Goal: Information Seeking & Learning: Find specific fact

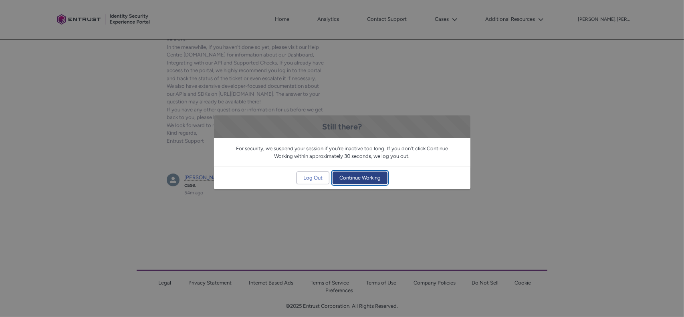
click at [358, 179] on span "Continue Working" at bounding box center [360, 178] width 41 height 12
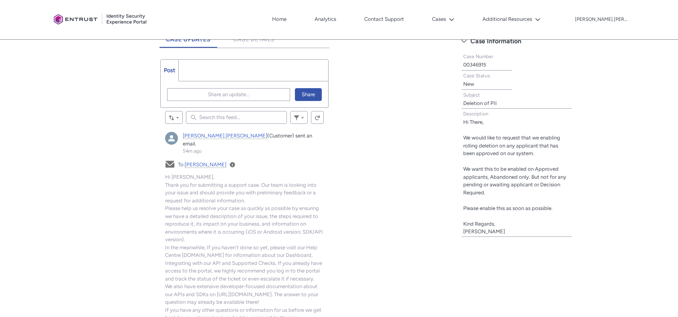
scroll to position [60, 0]
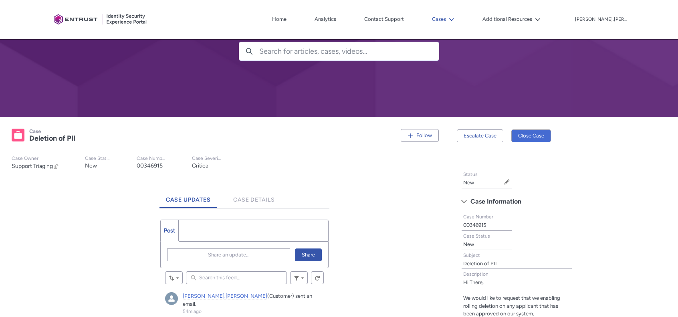
click at [457, 21] on button "Cases" at bounding box center [443, 19] width 26 height 12
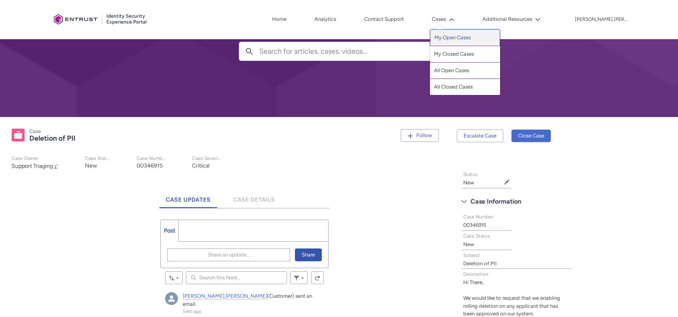
click at [500, 34] on link "My Open Cases" at bounding box center [465, 37] width 70 height 17
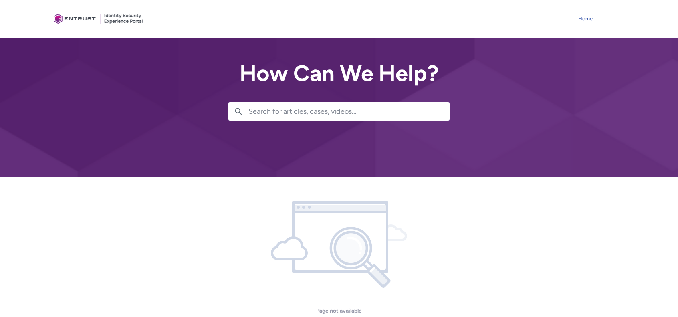
click at [587, 15] on link "Home" at bounding box center [586, 19] width 18 height 12
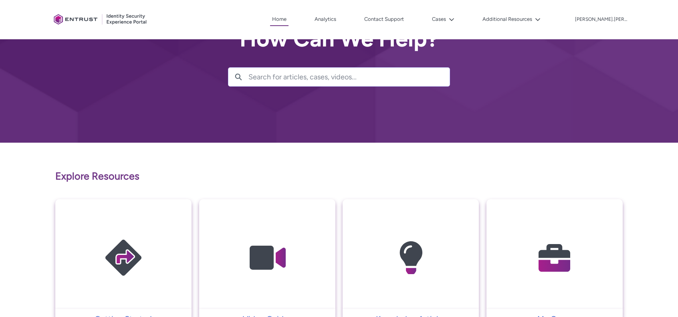
scroll to position [160, 0]
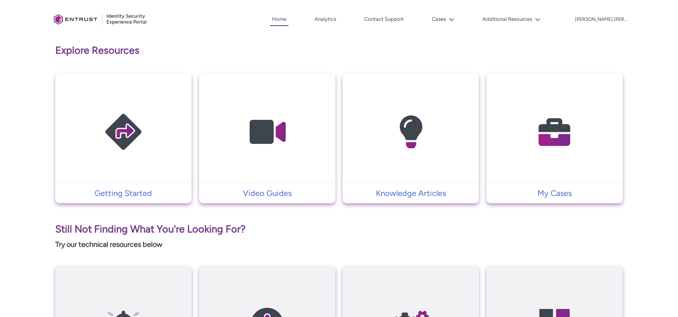
click at [569, 120] on img at bounding box center [555, 132] width 76 height 86
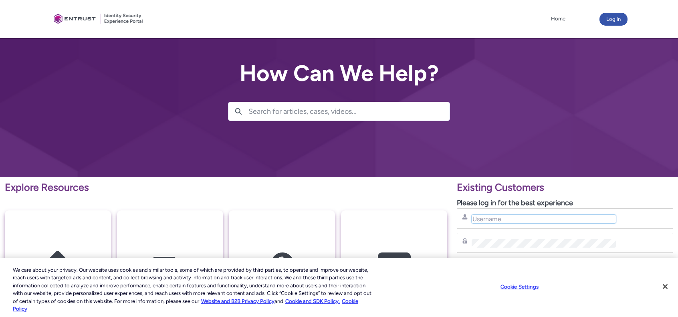
type input "carl.lee@action1.com"
click at [622, 18] on button "Log in" at bounding box center [614, 19] width 28 height 13
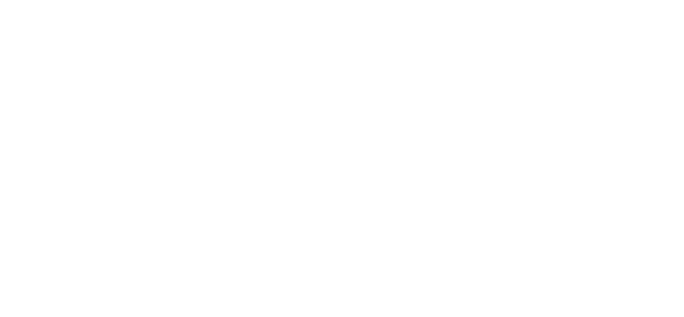
click at [575, 0] on html "Loading × Sorry to interrupt CSS Error Refresh" at bounding box center [342, 0] width 684 height 0
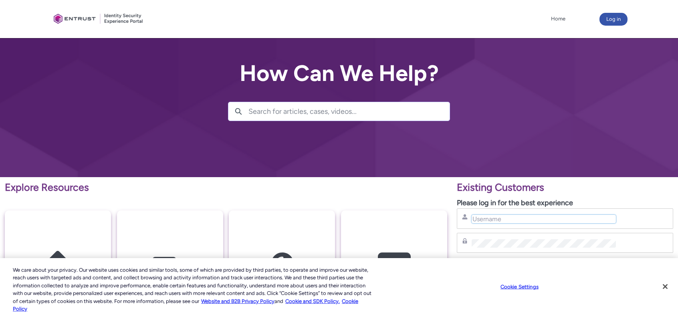
type input "carl.lee@action1.com"
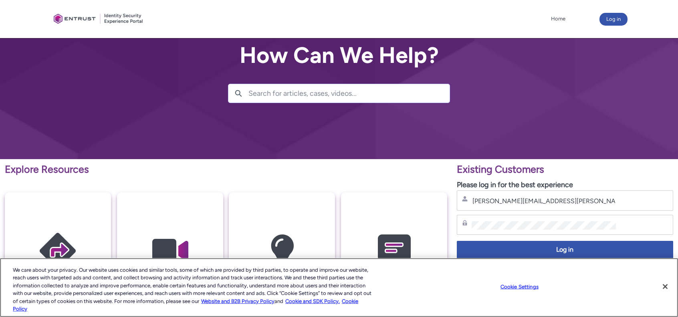
scroll to position [40, 0]
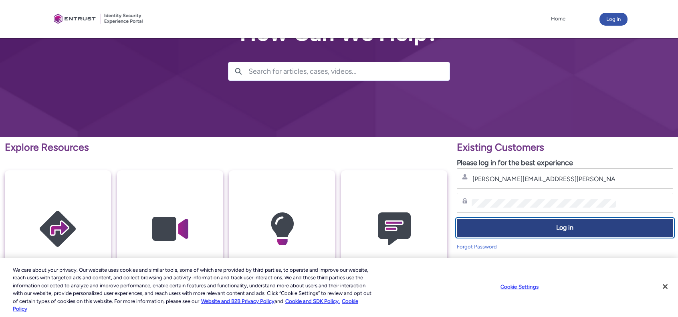
click at [573, 222] on button "Log in" at bounding box center [565, 228] width 217 height 18
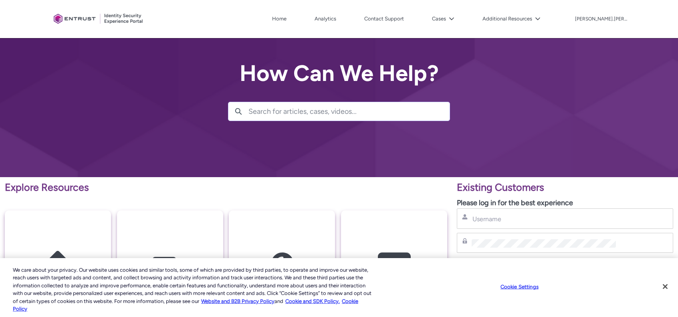
type input "[PERSON_NAME][EMAIL_ADDRESS][PERSON_NAME][DOMAIN_NAME]"
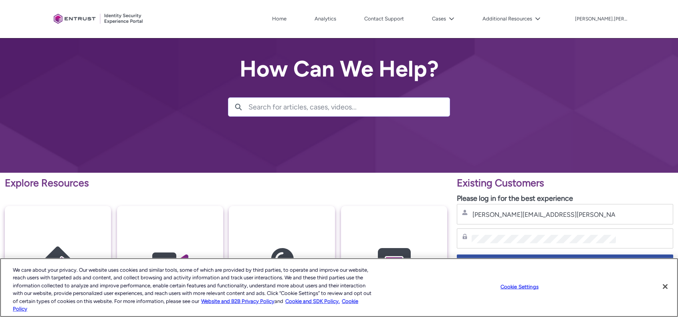
scroll to position [200, 0]
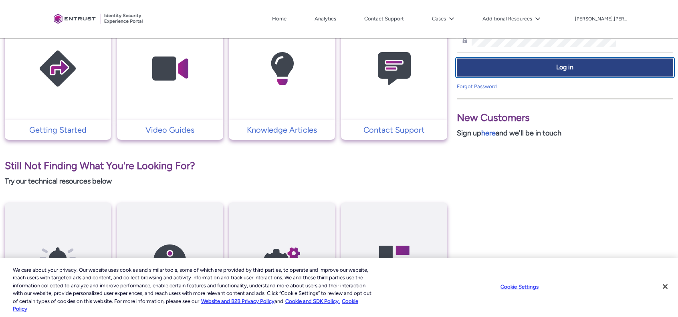
click at [528, 70] on span "Log in" at bounding box center [565, 67] width 206 height 9
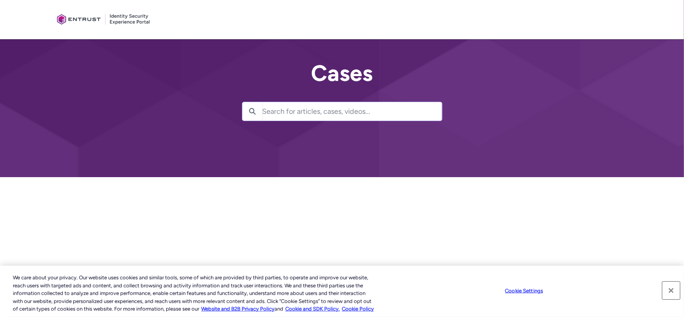
click at [671, 291] on button "Close" at bounding box center [672, 291] width 18 height 18
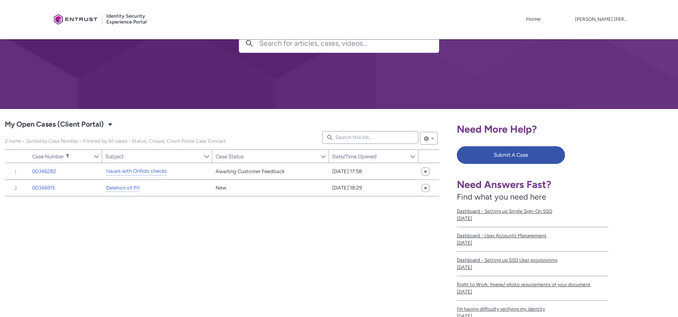
scroll to position [65, 0]
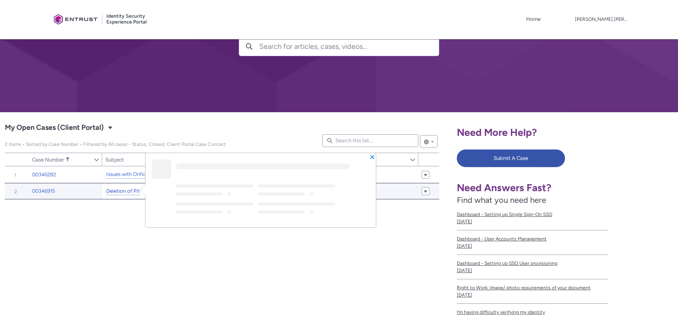
click at [115, 189] on link "Deletion of PII" at bounding box center [123, 191] width 34 height 8
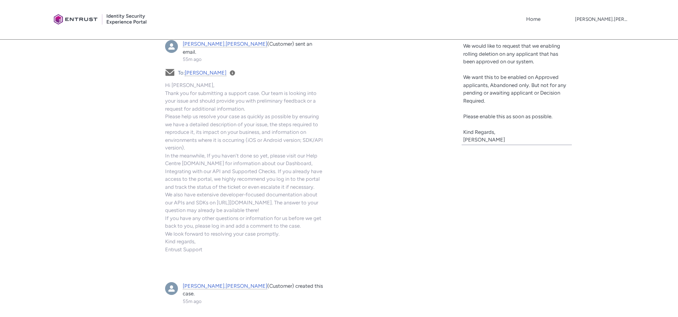
scroll to position [301, 0]
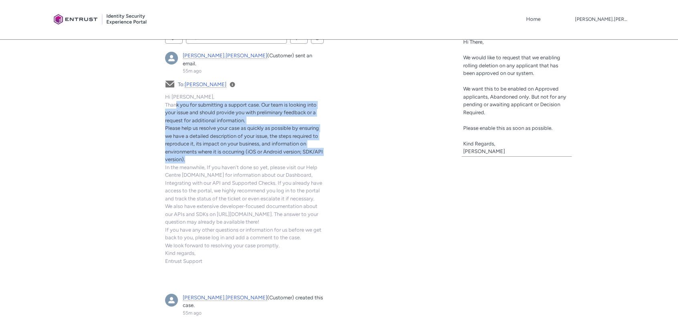
drag, startPoint x: 176, startPoint y: 98, endPoint x: 302, endPoint y: 153, distance: 137.5
click at [300, 151] on div "Email To: Carl Lee View Details Subject Your Entrust Support Ticket (00346915) …" at bounding box center [244, 176] width 158 height 194
click at [302, 154] on div "Email To: Carl Lee View Details Subject Your Entrust Support Ticket (00346915) …" at bounding box center [244, 176] width 158 height 194
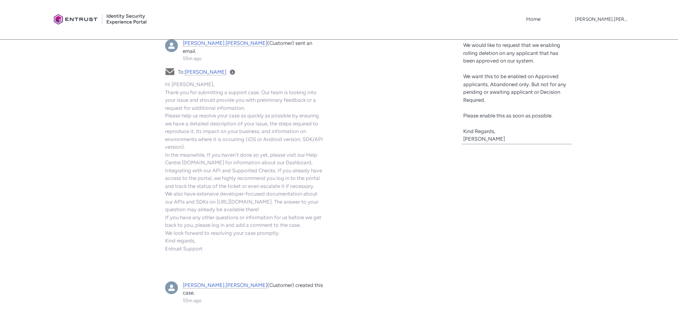
scroll to position [180, 0]
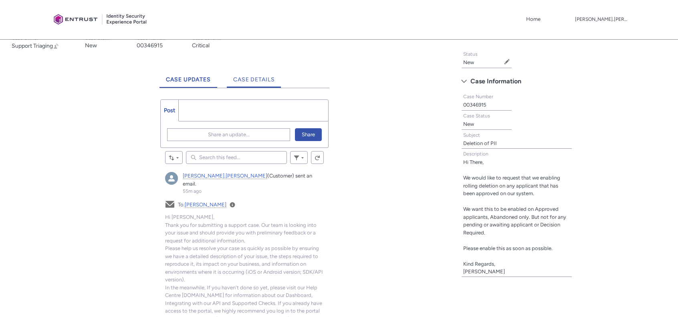
click at [251, 80] on span "Case Details" at bounding box center [254, 79] width 42 height 7
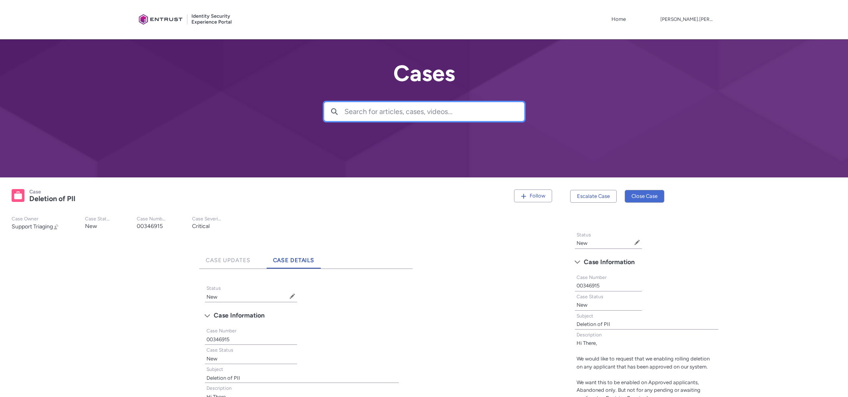
click at [415, 113] on input "Search for articles, cases, videos..." at bounding box center [434, 111] width 180 height 18
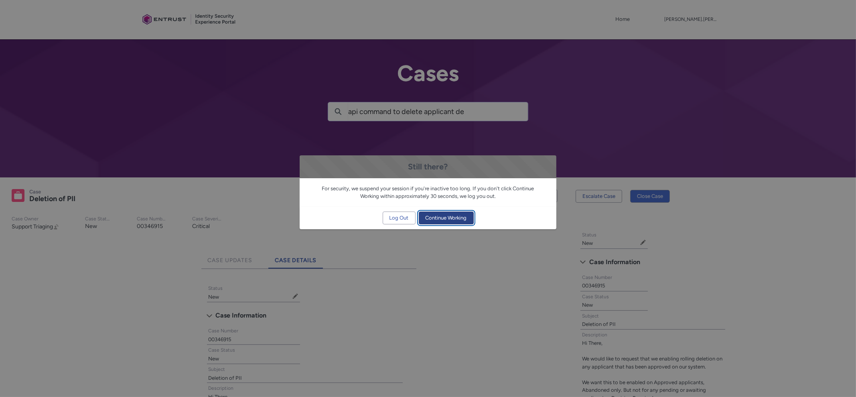
click at [455, 216] on span "Continue Working" at bounding box center [445, 218] width 41 height 12
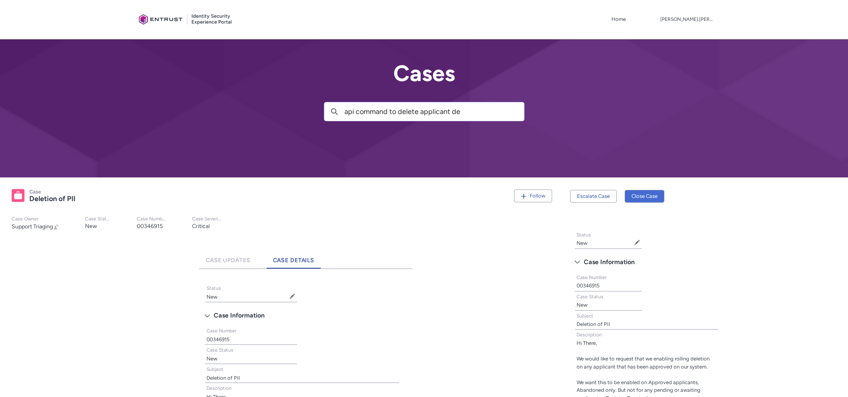
click at [480, 113] on div "Still there? For security, we suspend your session if you're inactive too long.…" at bounding box center [424, 198] width 257 height 397
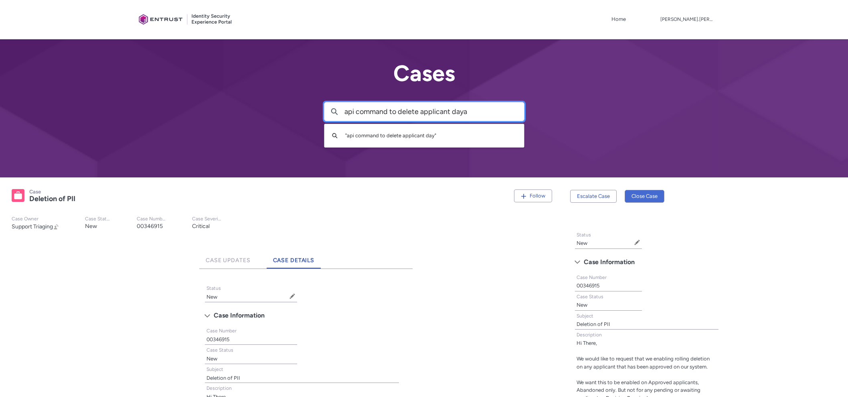
type input "api command to delete applicant daya"
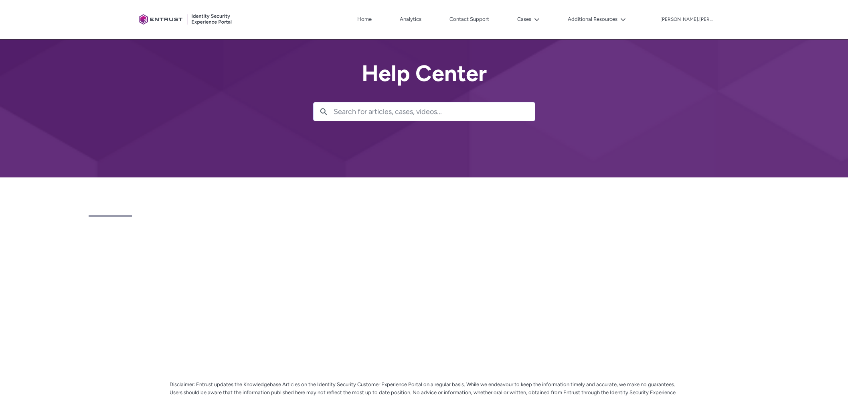
click at [474, 110] on input "Search for articles, cases, videos..." at bounding box center [434, 111] width 201 height 18
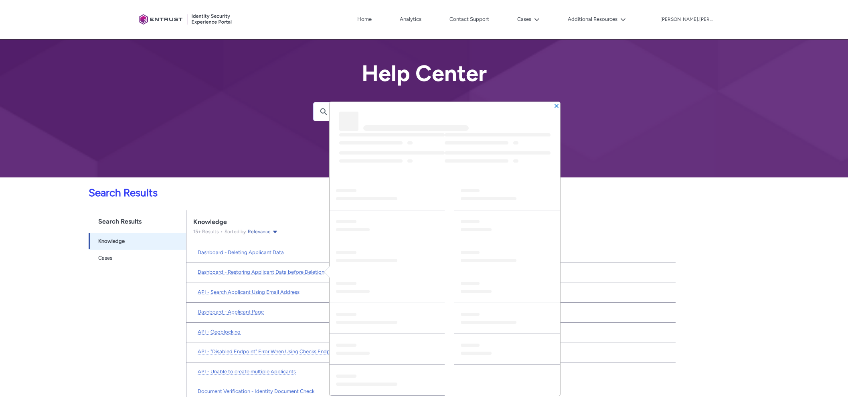
click at [258, 257] on li "Dashboard - Deleting Applicant Data Open Dashboard - Deleting Applicant Data Pr…" at bounding box center [430, 253] width 489 height 20
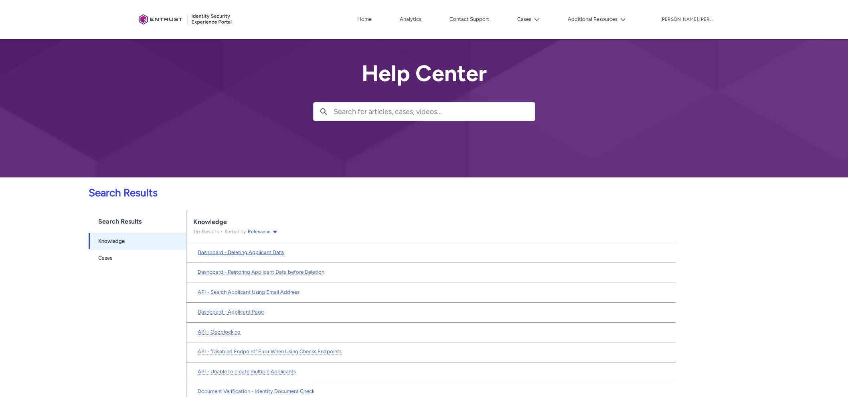
click at [273, 255] on link "Dashboard - Deleting Applicant Data" at bounding box center [241, 252] width 86 height 8
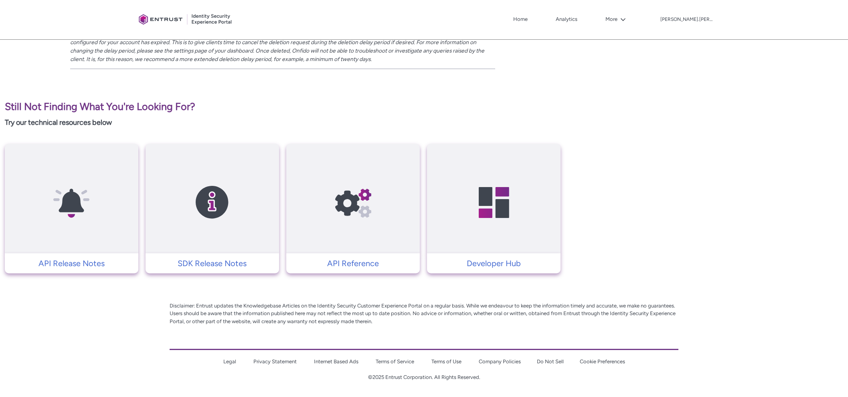
scroll to position [1059, 0]
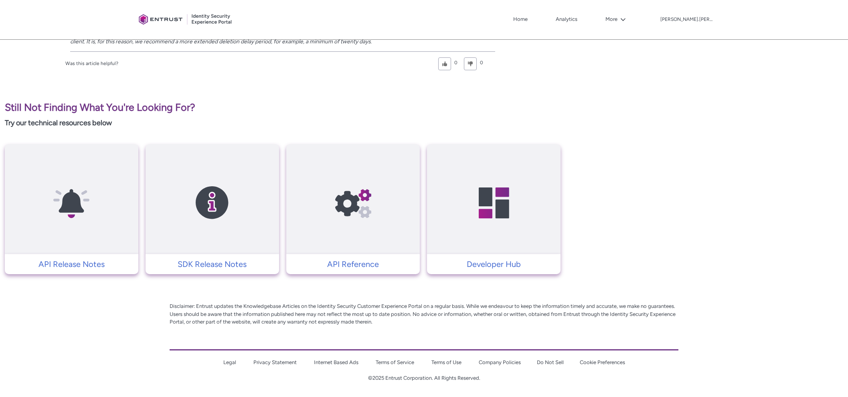
click at [352, 193] on img at bounding box center [353, 203] width 76 height 86
